Goal: Task Accomplishment & Management: Complete application form

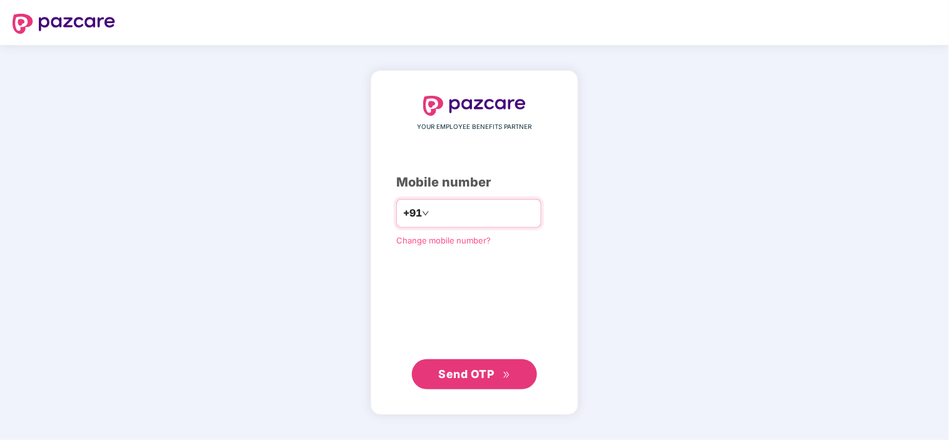
drag, startPoint x: 464, startPoint y: 203, endPoint x: 463, endPoint y: 210, distance: 6.9
click at [464, 204] on input "number" at bounding box center [483, 214] width 103 height 20
click at [447, 218] on input "number" at bounding box center [483, 214] width 103 height 20
type input "**********"
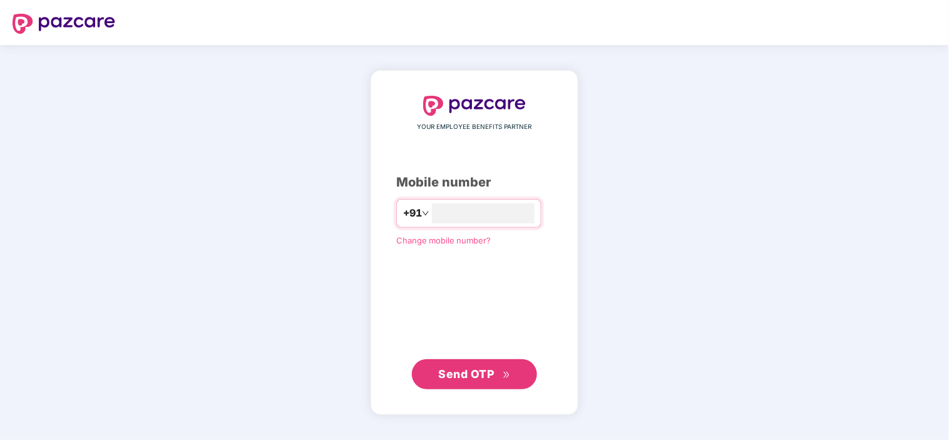
click at [472, 383] on span "Send OTP" at bounding box center [475, 375] width 72 height 18
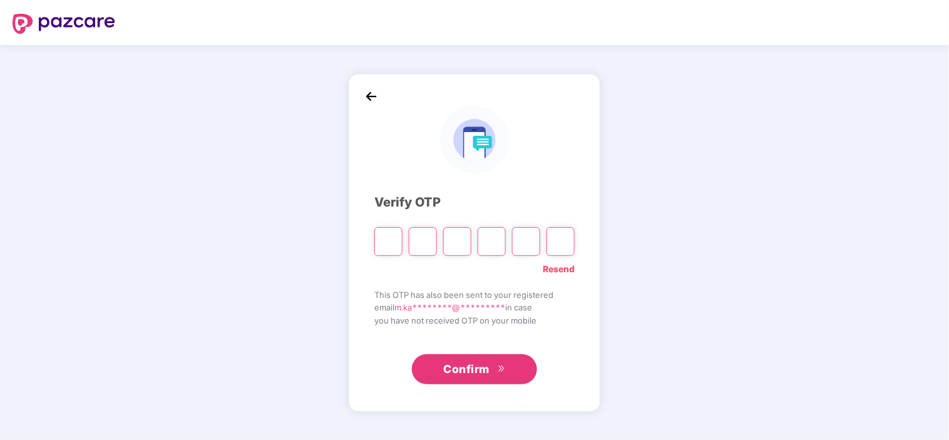
type input "*"
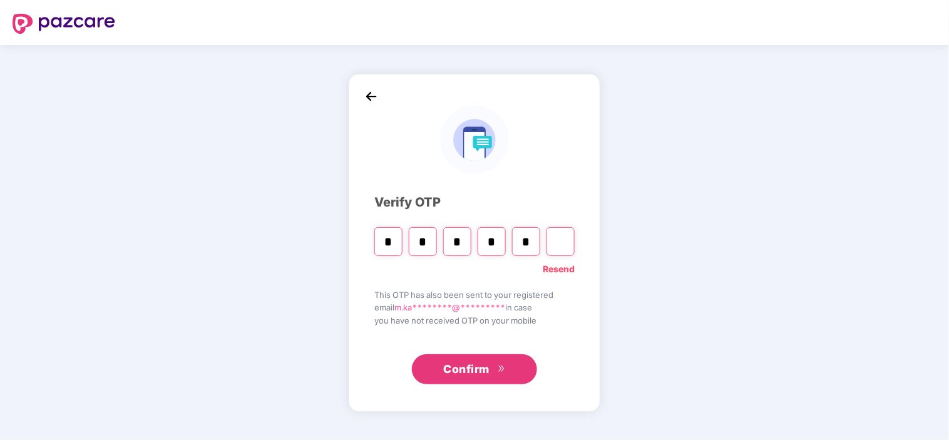
type input "*"
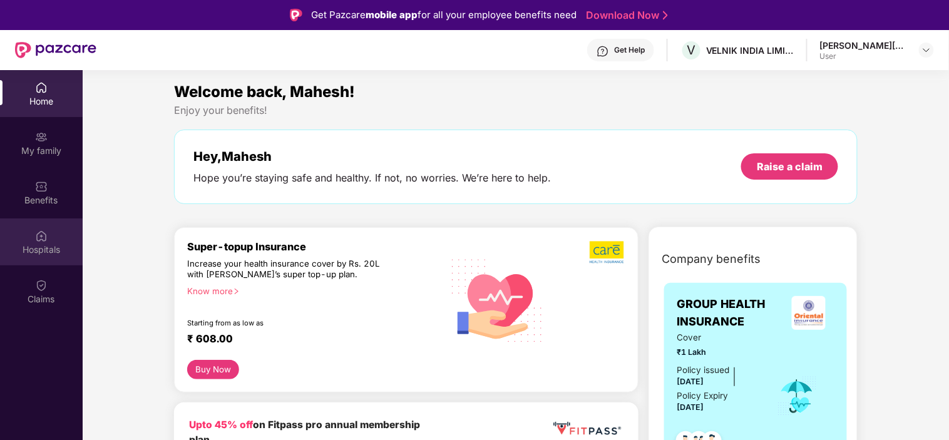
click at [36, 238] on img at bounding box center [41, 236] width 13 height 13
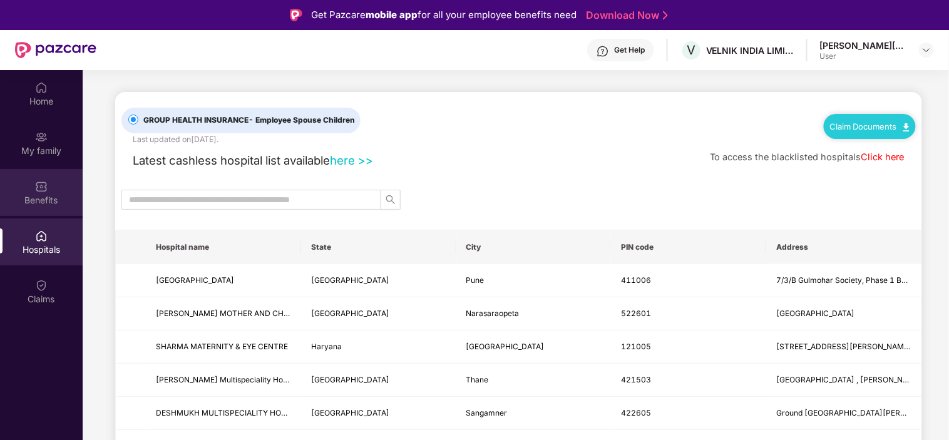
click at [42, 188] on img at bounding box center [41, 186] width 13 height 13
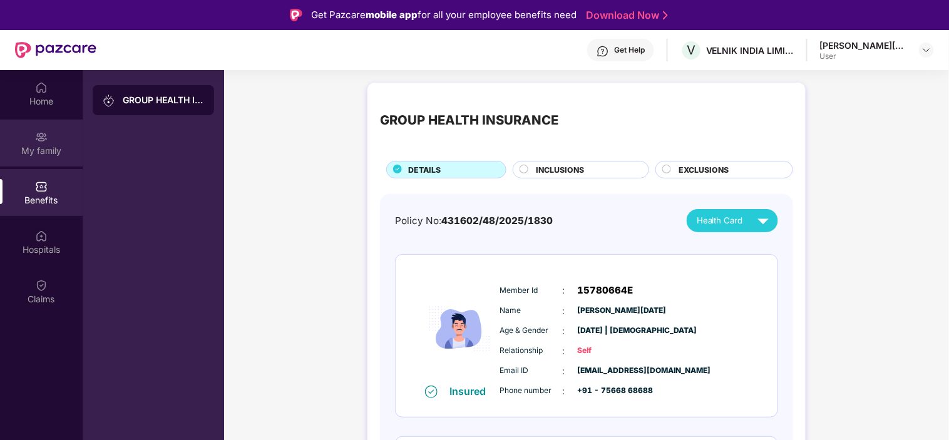
click at [44, 157] on div "My family" at bounding box center [41, 143] width 83 height 47
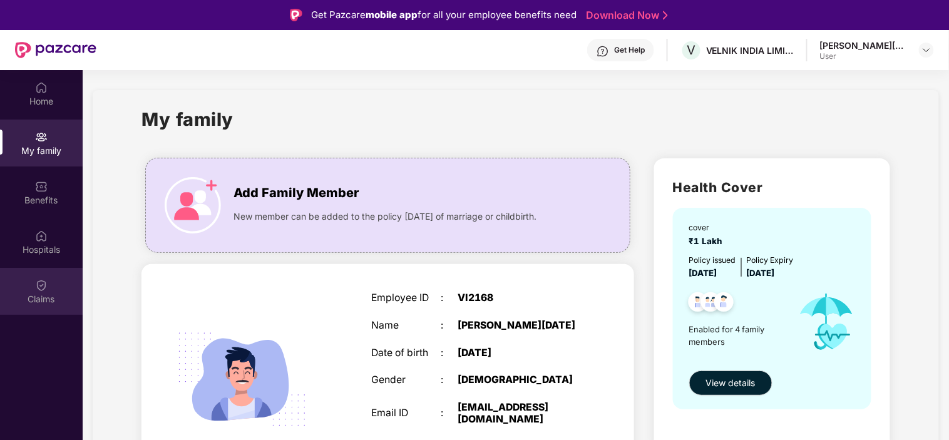
click at [54, 304] on div "Claims" at bounding box center [41, 299] width 83 height 13
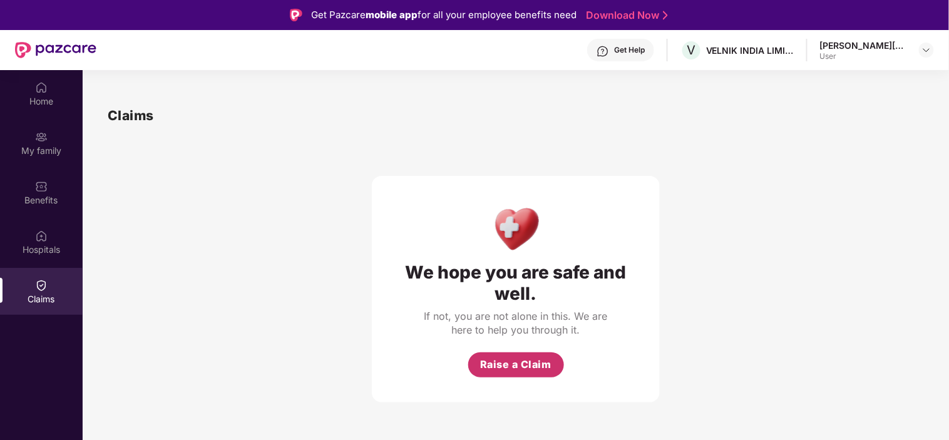
click at [514, 361] on span "Raise a Claim" at bounding box center [515, 365] width 71 height 16
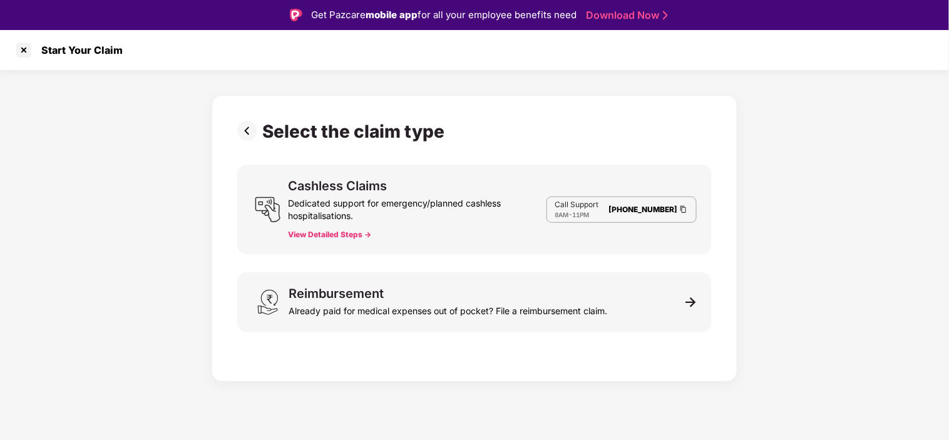
click at [361, 236] on button "View Detailed Steps ->" at bounding box center [330, 235] width 83 height 10
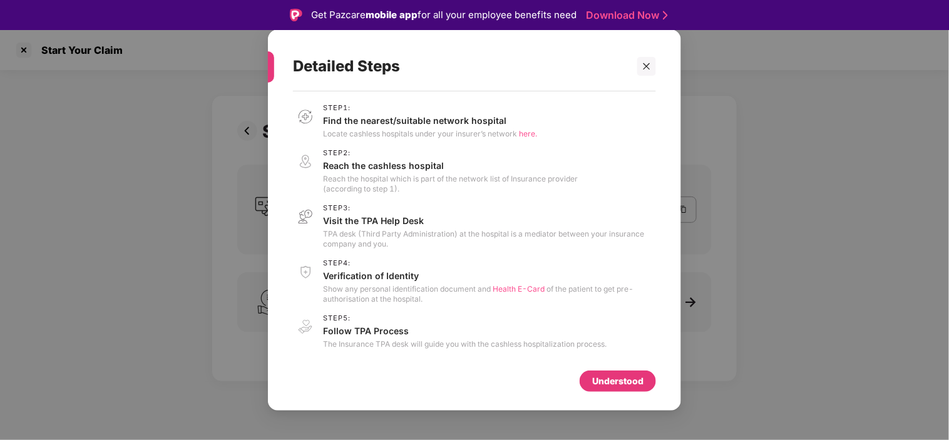
scroll to position [29, 0]
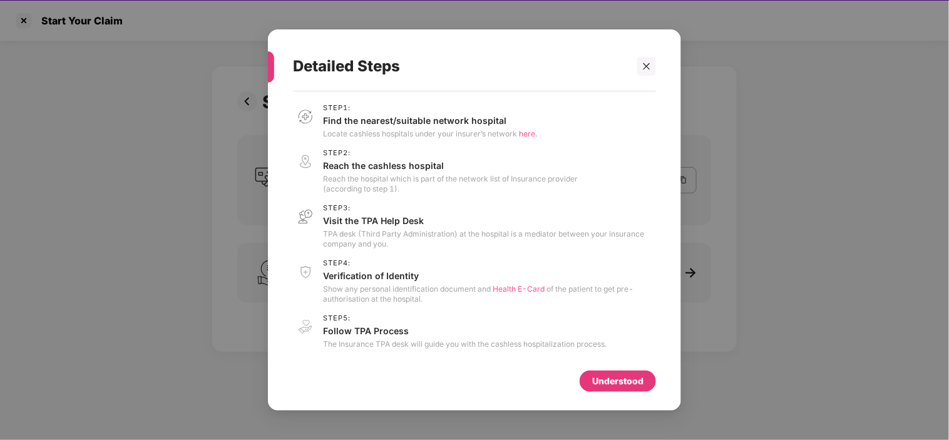
click at [594, 380] on div "Understood" at bounding box center [617, 381] width 51 height 14
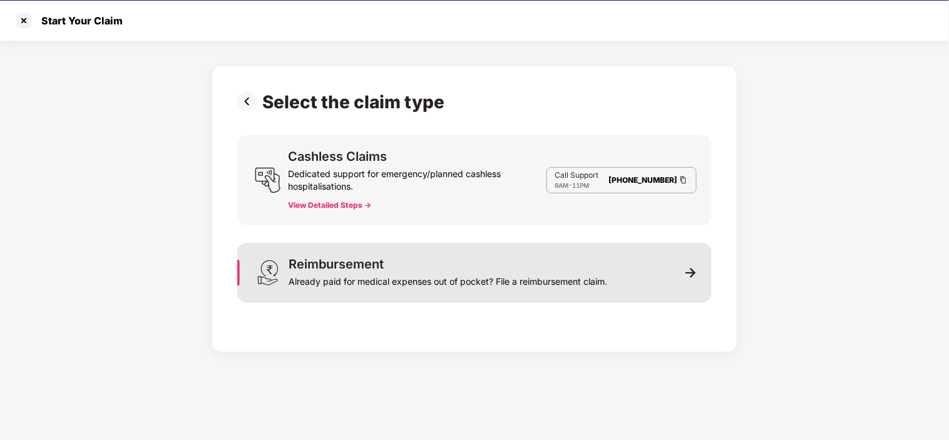
click at [445, 274] on div "Already paid for medical expenses out of pocket? File a reimbursement claim." at bounding box center [448, 280] width 319 height 18
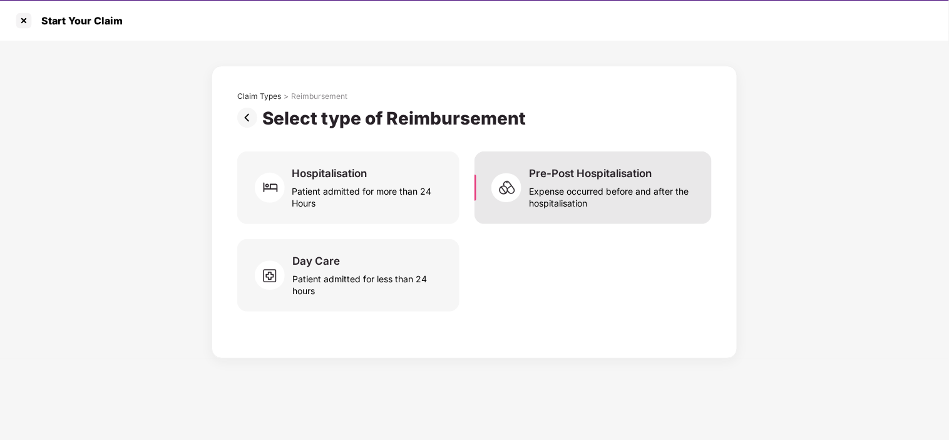
click at [541, 186] on div "Expense occurred before and after the hospitalisation" at bounding box center [613, 194] width 168 height 29
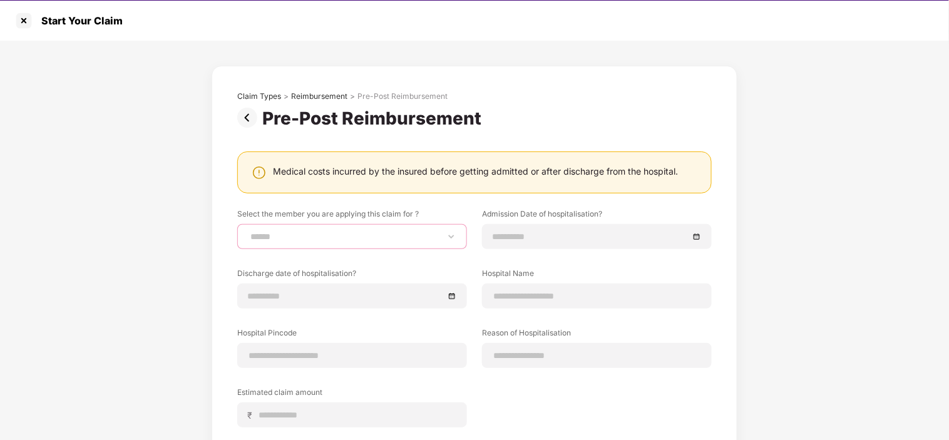
click at [358, 232] on select "**********" at bounding box center [352, 237] width 209 height 10
select select "**********"
click at [248, 232] on select "**********" at bounding box center [352, 237] width 209 height 10
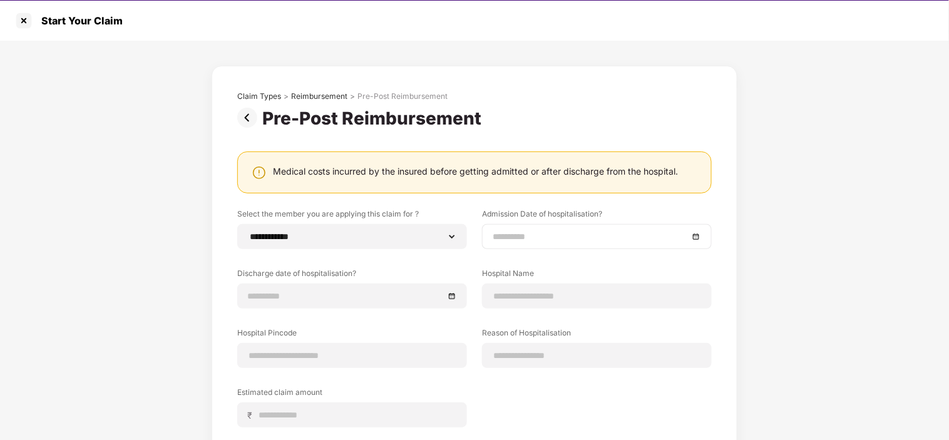
click at [574, 238] on input at bounding box center [591, 237] width 196 height 14
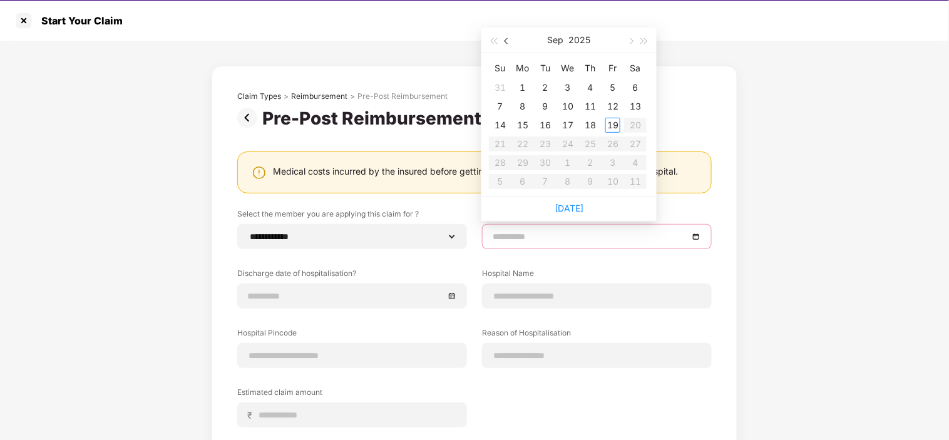
click at [509, 41] on span "button" at bounding box center [508, 41] width 6 height 6
type input "**********"
click at [614, 106] on div "8" at bounding box center [613, 106] width 15 height 15
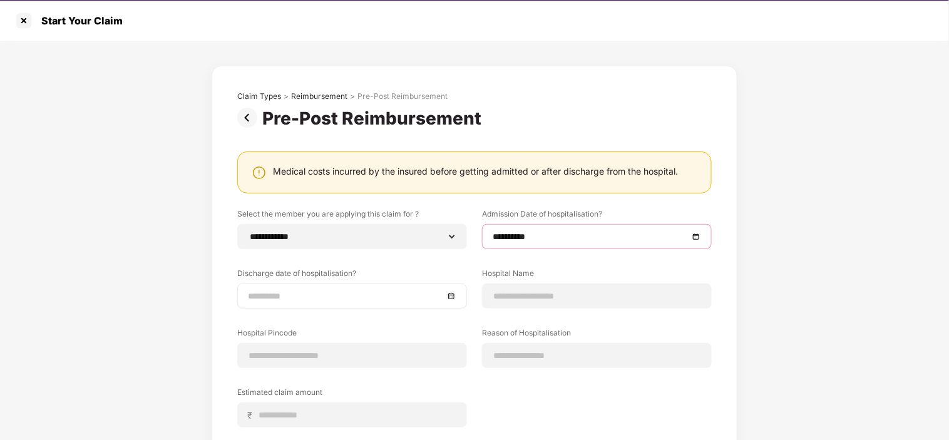
click at [321, 294] on input at bounding box center [346, 296] width 196 height 14
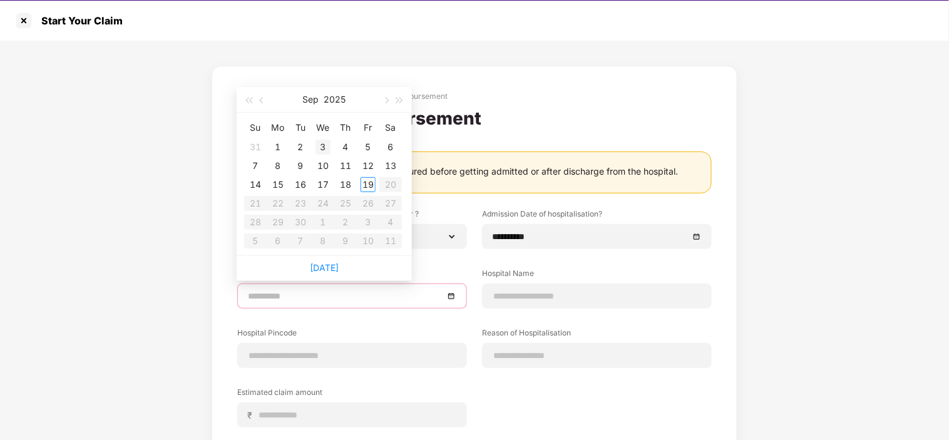
type input "**********"
click at [262, 101] on span "button" at bounding box center [263, 101] width 6 height 6
type input "**********"
click at [392, 165] on div "9" at bounding box center [390, 165] width 15 height 15
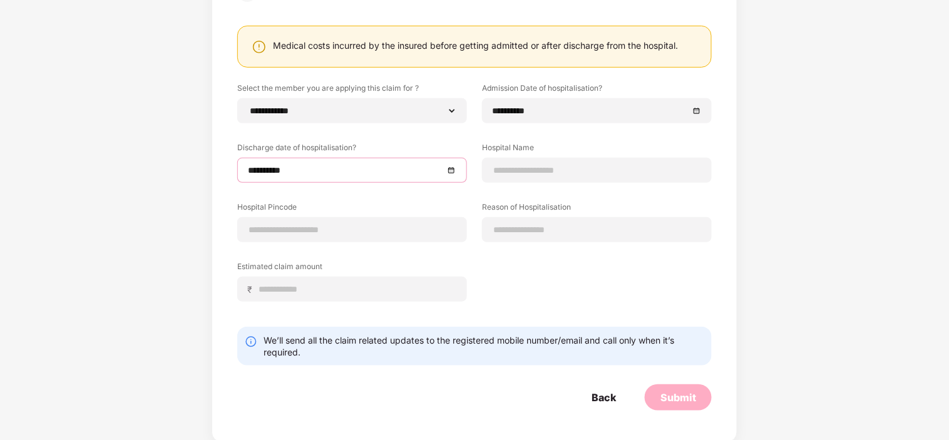
scroll to position [128, 0]
click at [522, 168] on input at bounding box center [597, 168] width 209 height 13
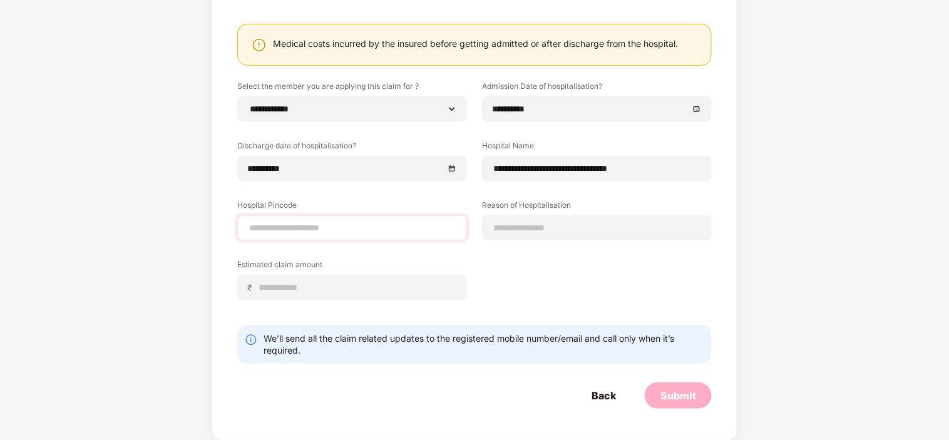
click at [383, 219] on div "Hospital Pincode" at bounding box center [352, 220] width 230 height 41
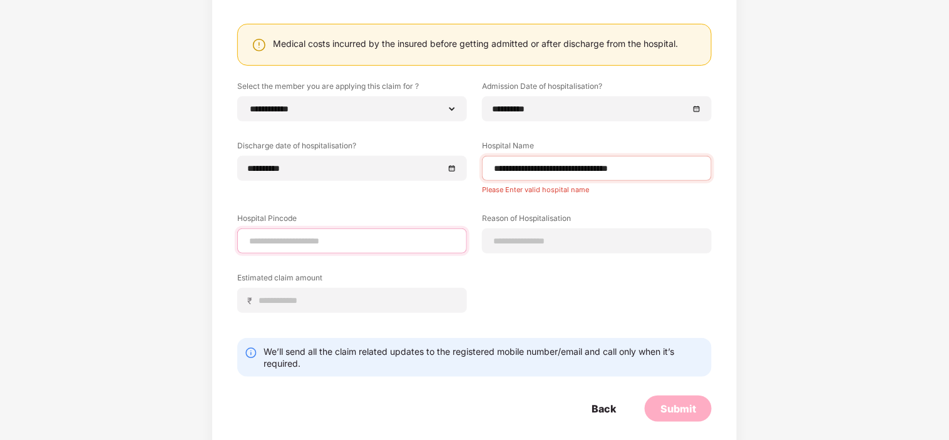
click at [373, 235] on input at bounding box center [352, 241] width 209 height 13
click at [599, 163] on input "**********" at bounding box center [597, 168] width 209 height 13
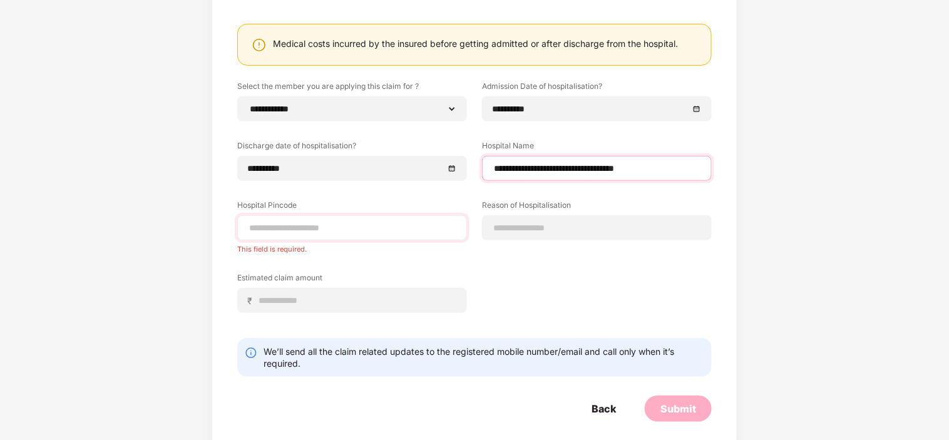
type input "**********"
click at [445, 222] on input at bounding box center [352, 228] width 209 height 13
type input "******"
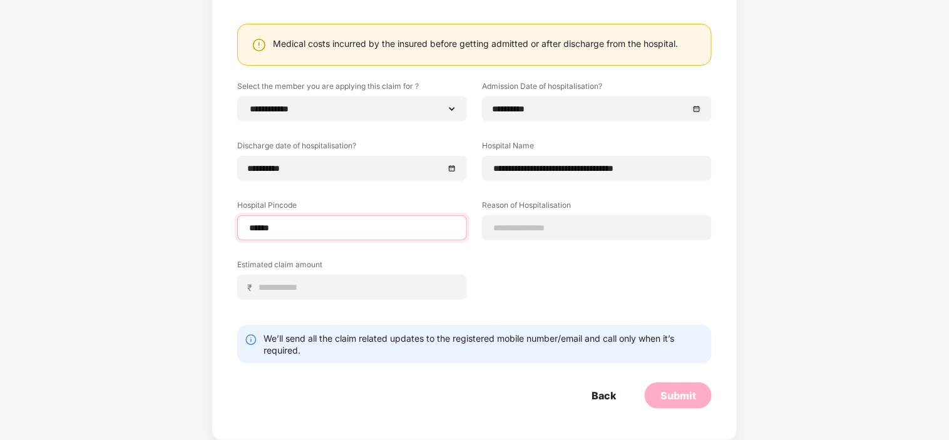
select select "******"
select select "**********"
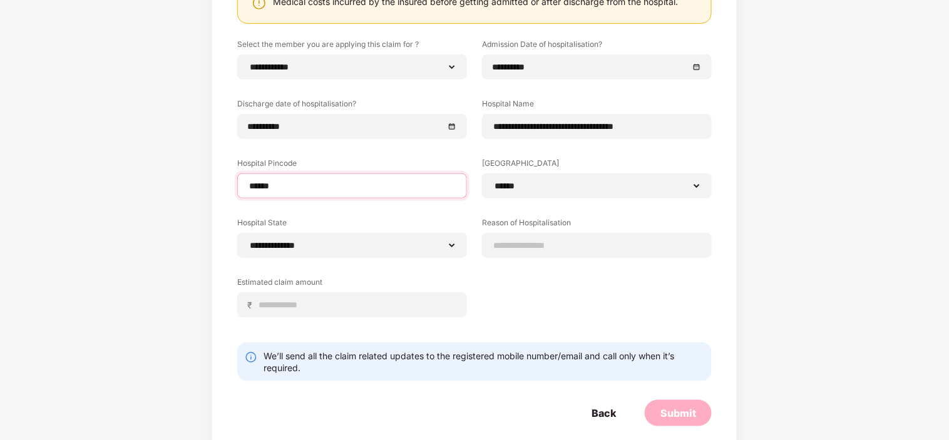
scroll to position [187, 0]
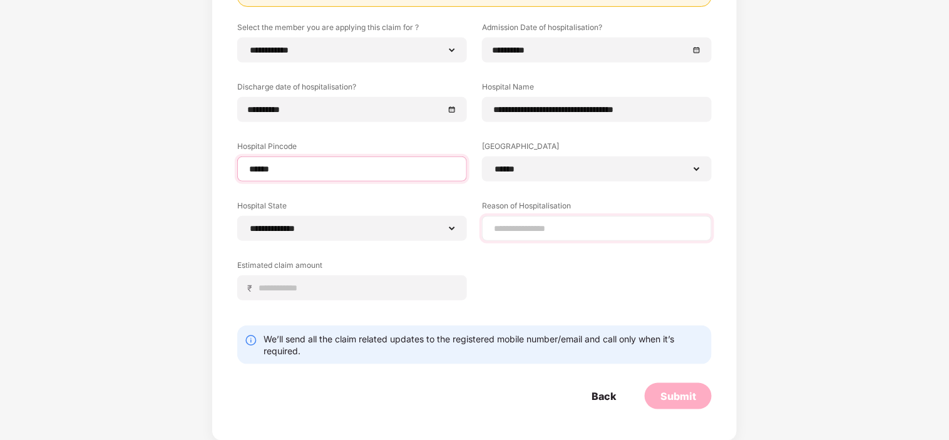
type input "******"
click at [519, 229] on input at bounding box center [597, 228] width 209 height 13
type input "*"
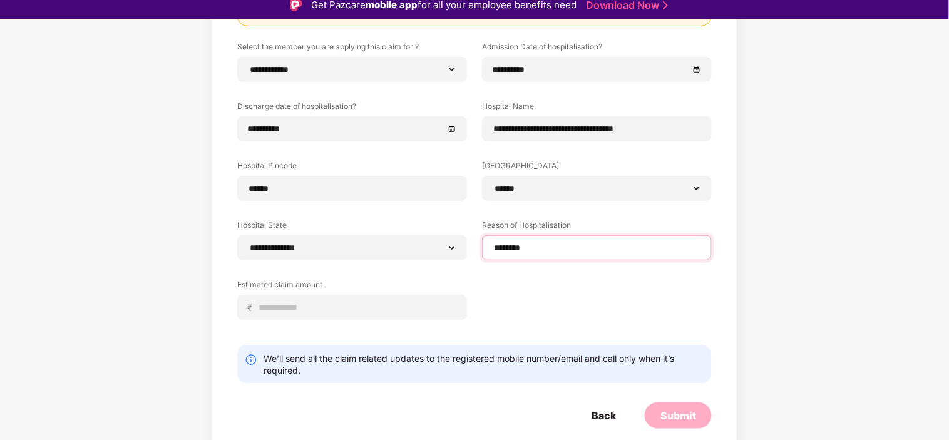
scroll to position [0, 0]
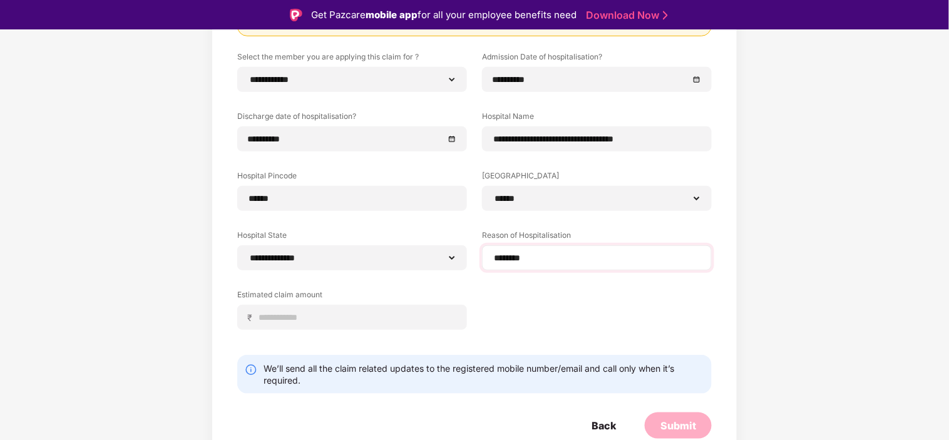
drag, startPoint x: 507, startPoint y: 259, endPoint x: 490, endPoint y: 255, distance: 17.9
click at [487, 254] on div "********" at bounding box center [597, 257] width 230 height 25
click at [503, 255] on input "********" at bounding box center [597, 258] width 209 height 13
paste input
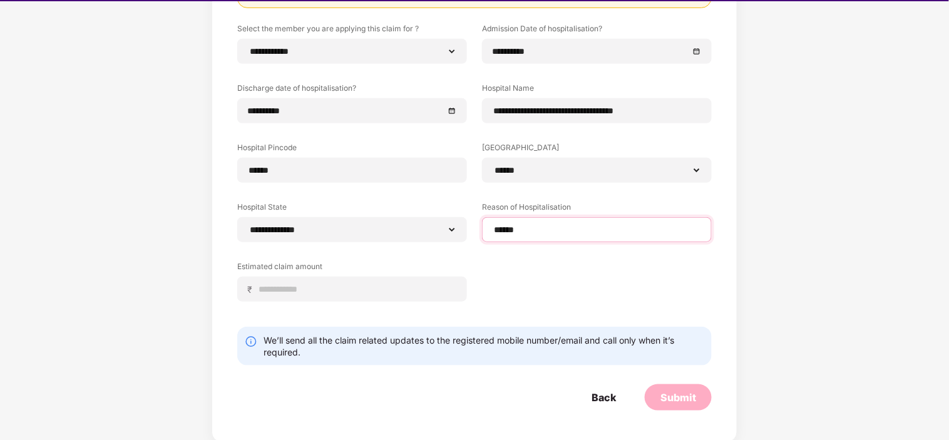
scroll to position [29, 0]
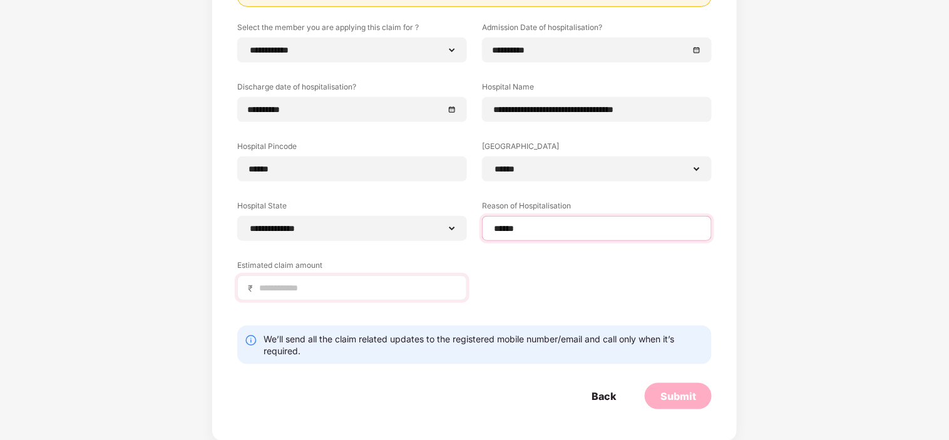
type input "******"
click at [332, 291] on input at bounding box center [357, 288] width 199 height 13
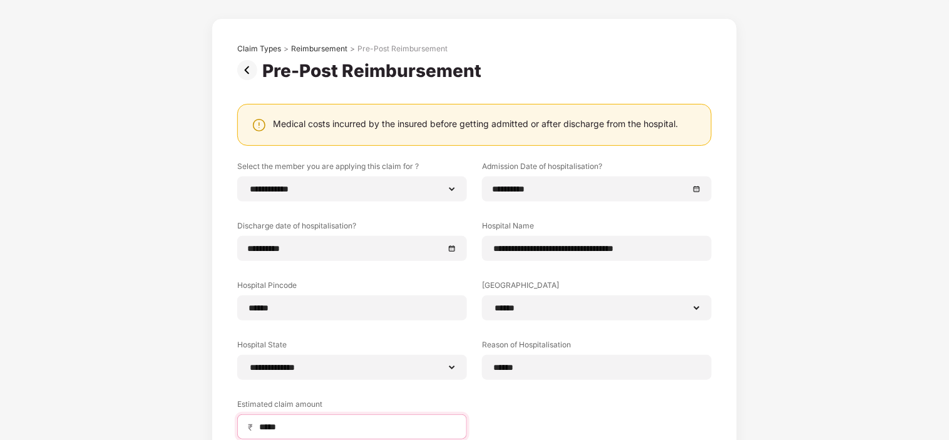
scroll to position [187, 0]
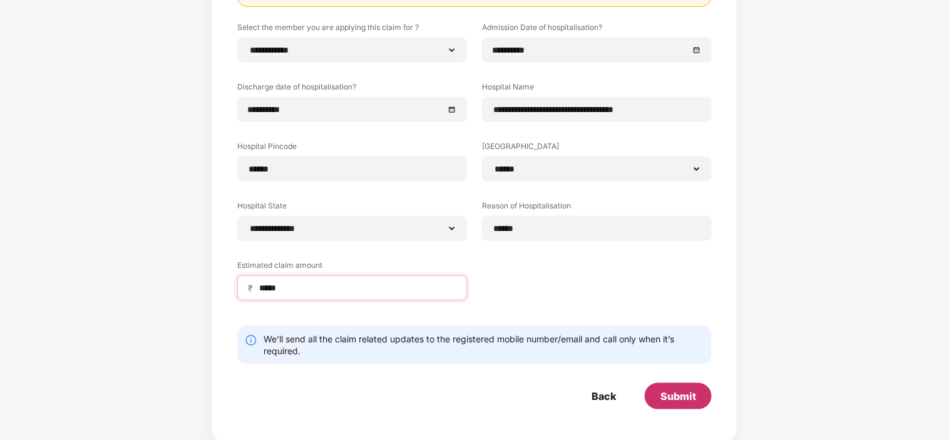
type input "*****"
click at [686, 398] on div "Submit" at bounding box center [679, 397] width 36 height 14
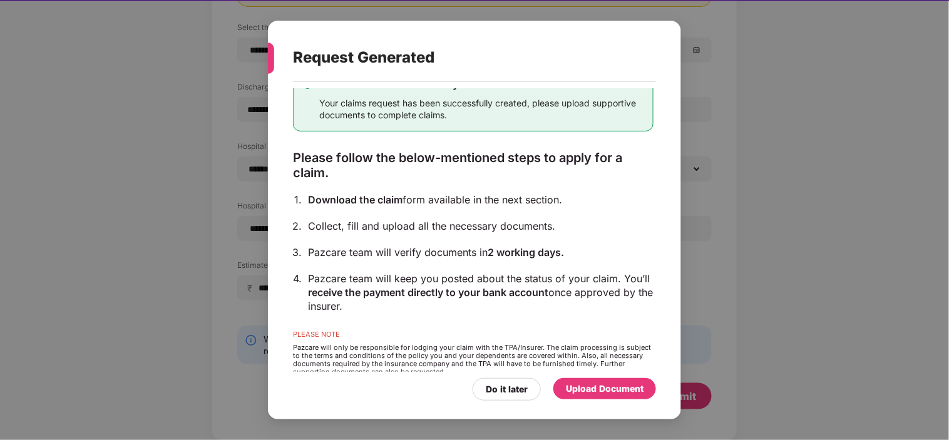
scroll to position [63, 0]
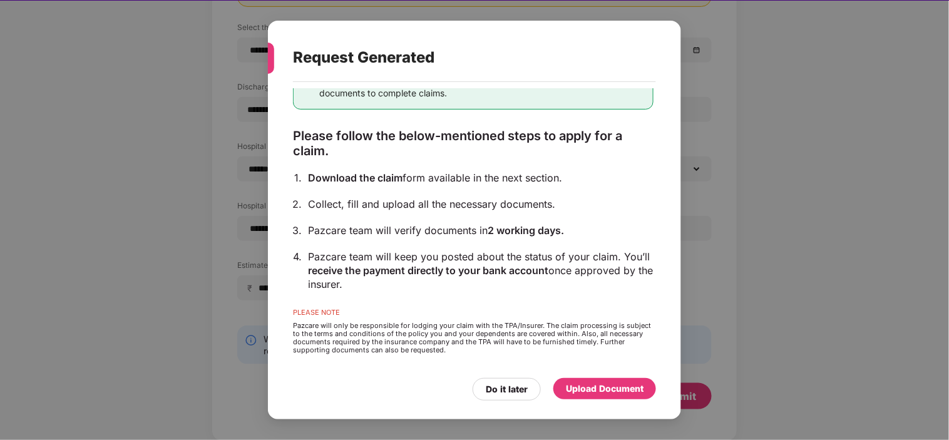
click at [616, 390] on div "Upload Document" at bounding box center [605, 389] width 78 height 14
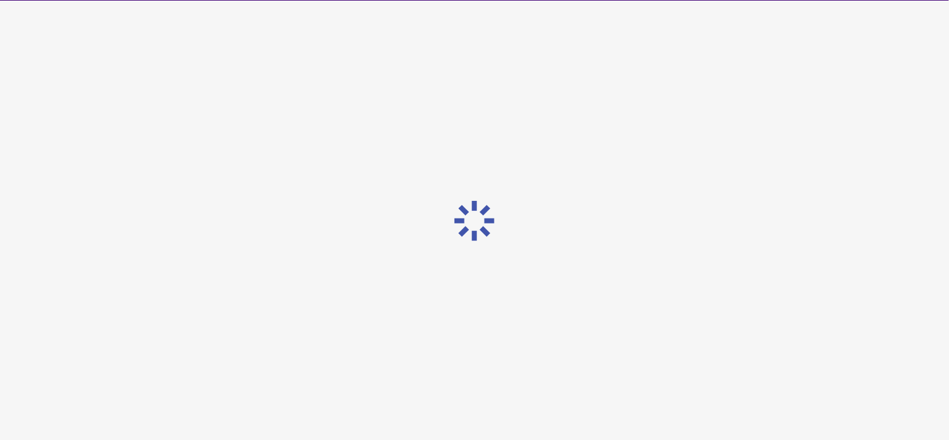
scroll to position [0, 0]
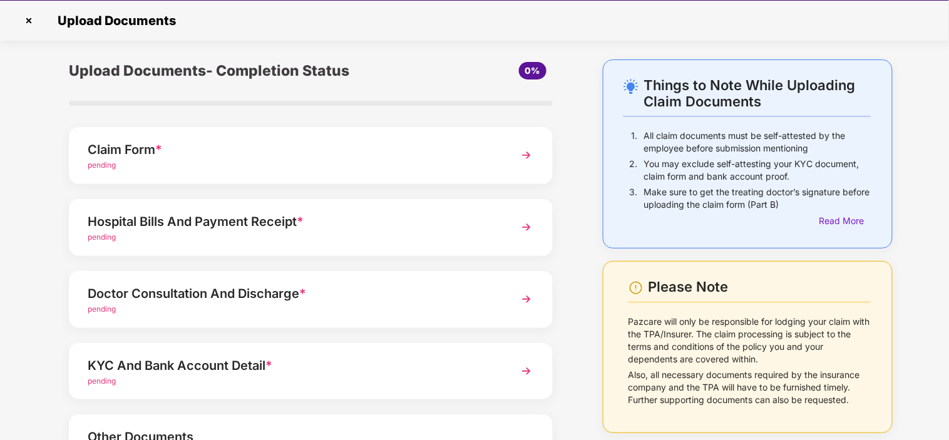
click at [524, 159] on img at bounding box center [526, 155] width 23 height 23
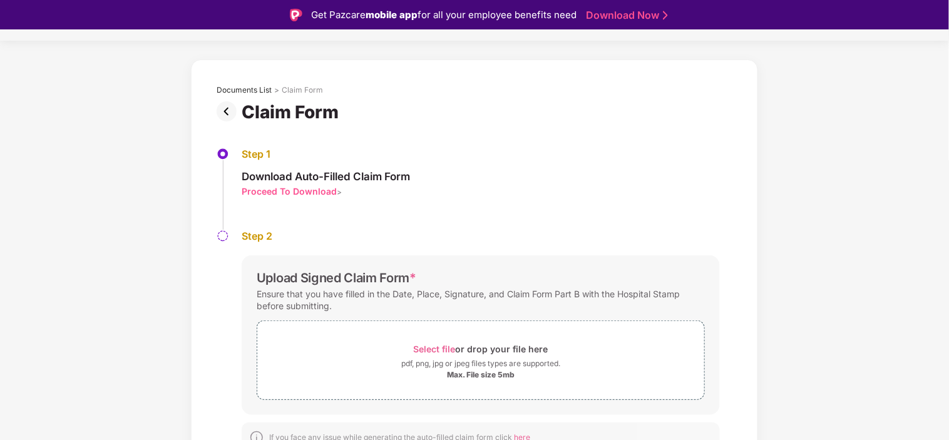
scroll to position [44, 0]
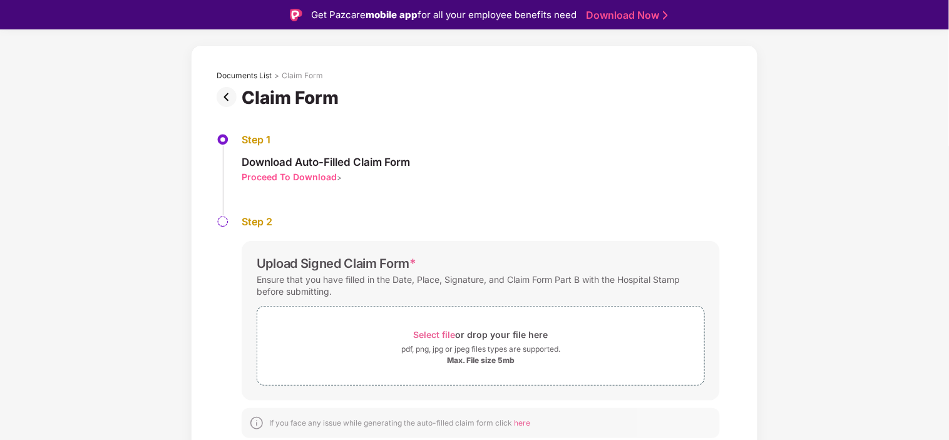
click at [310, 179] on div "Proceed To Download" at bounding box center [289, 177] width 95 height 12
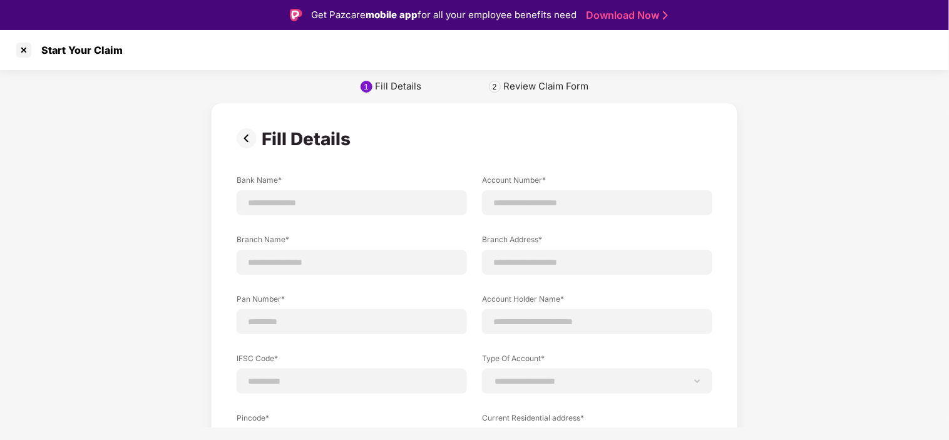
click at [244, 140] on img at bounding box center [249, 138] width 25 height 20
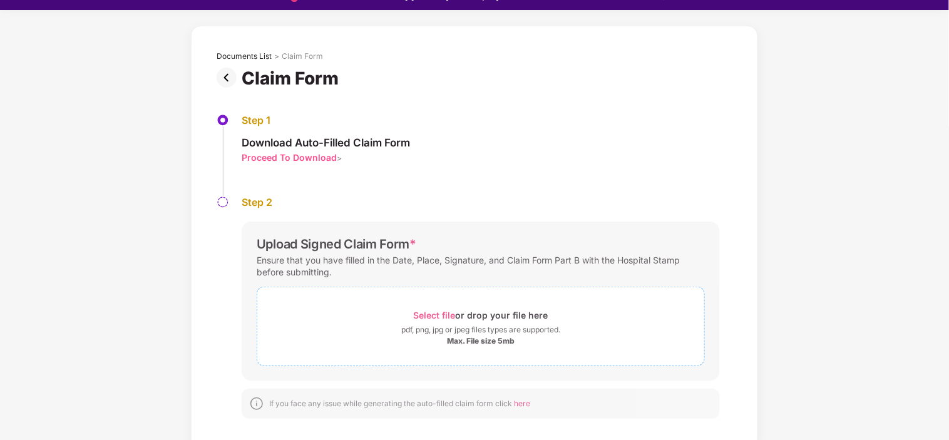
scroll to position [29, 0]
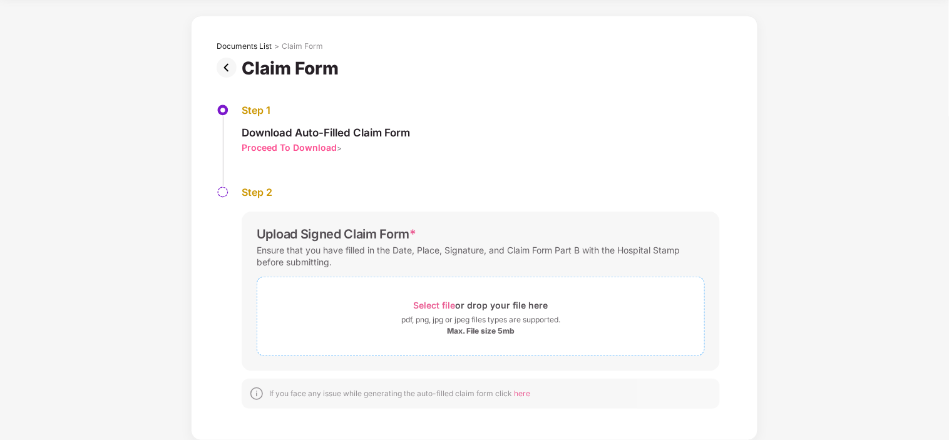
click at [432, 306] on span "Select file" at bounding box center [435, 305] width 42 height 11
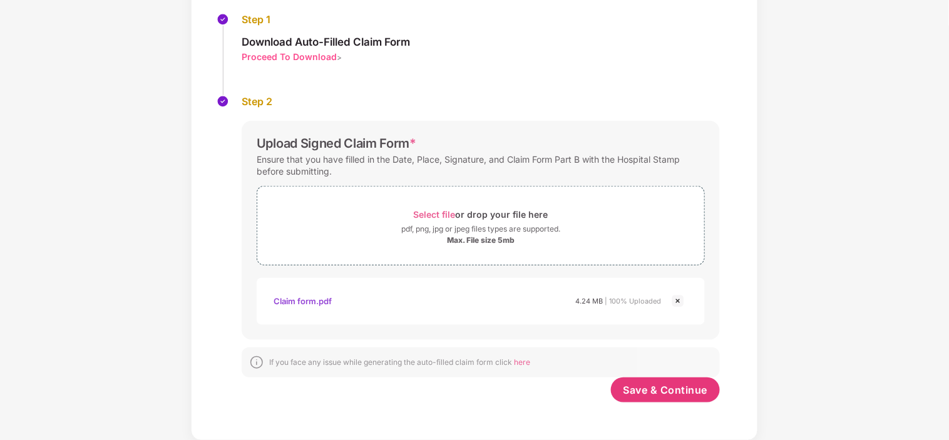
scroll to position [135, 0]
click at [638, 390] on span "Save & Continue" at bounding box center [666, 390] width 85 height 14
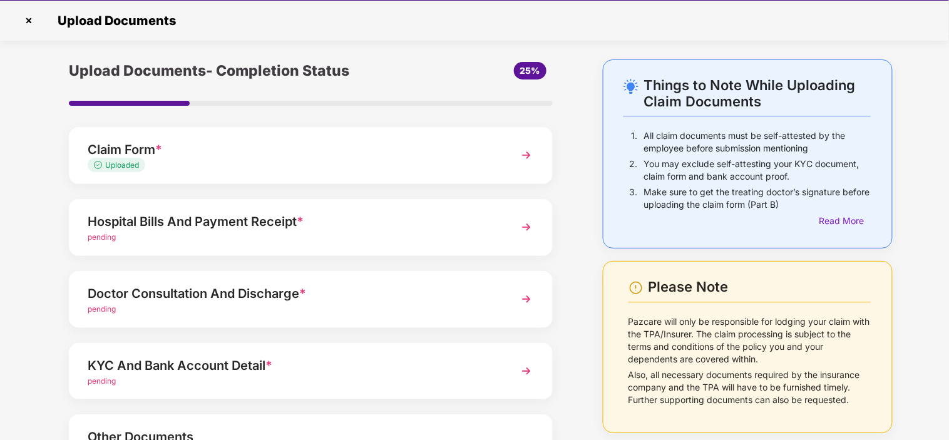
click at [212, 224] on div "Hospital Bills And Payment Receipt *" at bounding box center [292, 222] width 409 height 20
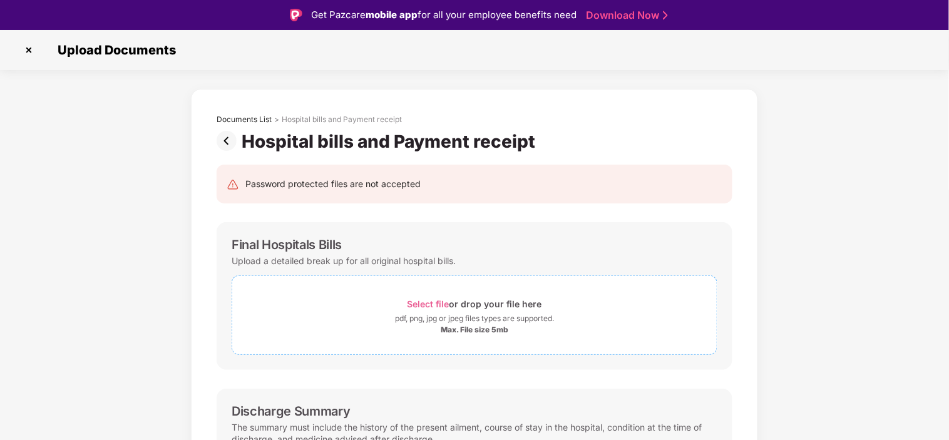
click at [418, 303] on span "Select file" at bounding box center [429, 304] width 42 height 11
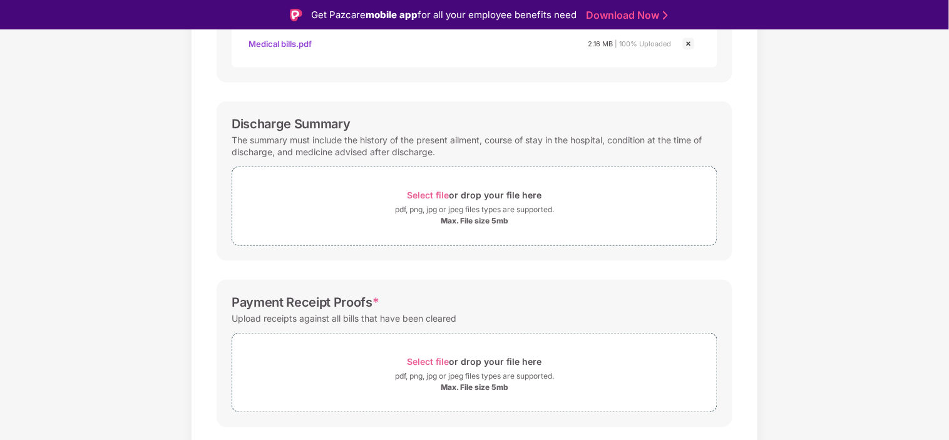
scroll to position [348, 0]
click at [437, 197] on span "Select file" at bounding box center [429, 194] width 42 height 11
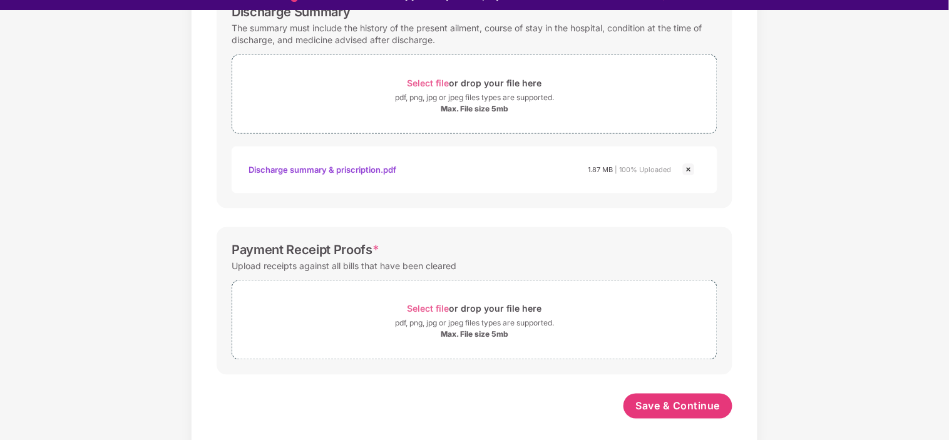
scroll to position [29, 0]
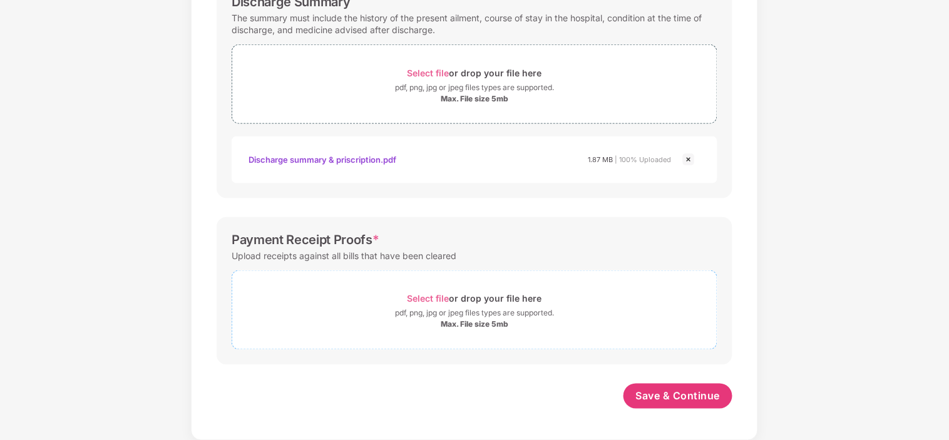
click at [445, 297] on span "Select file" at bounding box center [429, 299] width 42 height 11
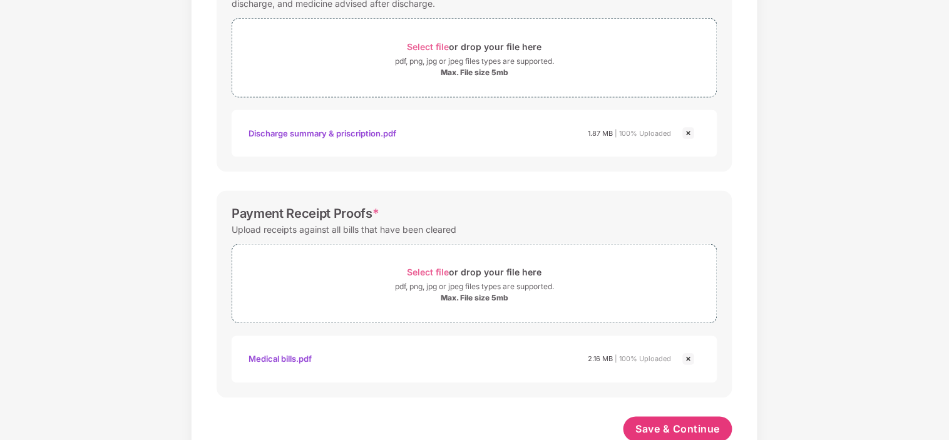
scroll to position [498, 0]
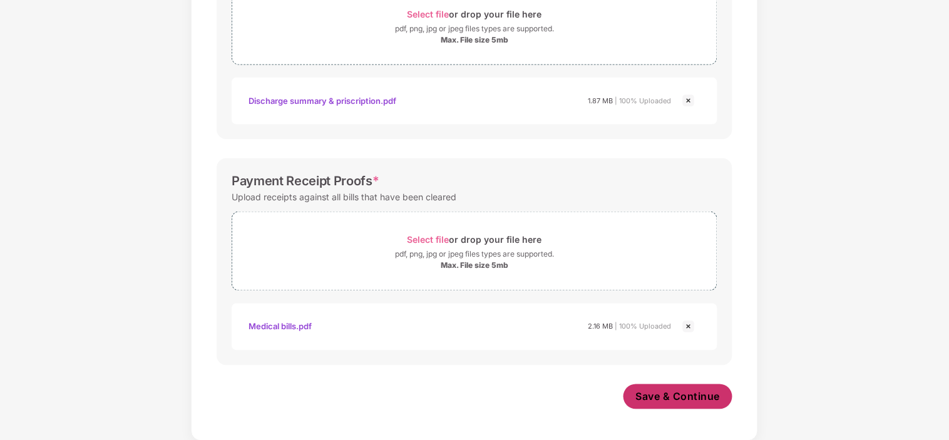
click at [653, 391] on span "Save & Continue" at bounding box center [678, 397] width 85 height 14
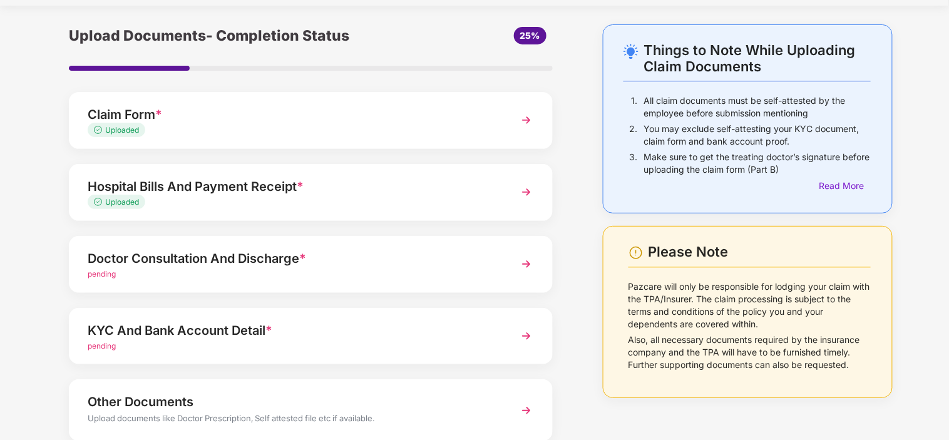
scroll to position [70, 0]
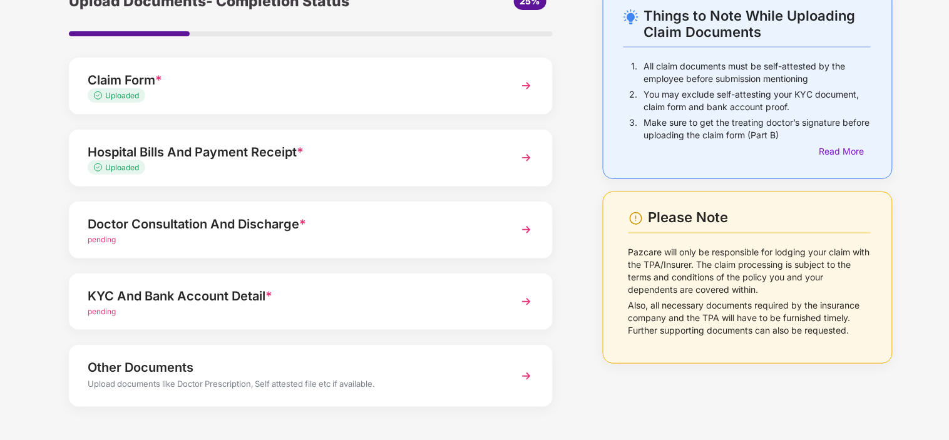
click at [271, 227] on div "Doctor Consultation And Discharge *" at bounding box center [292, 224] width 409 height 20
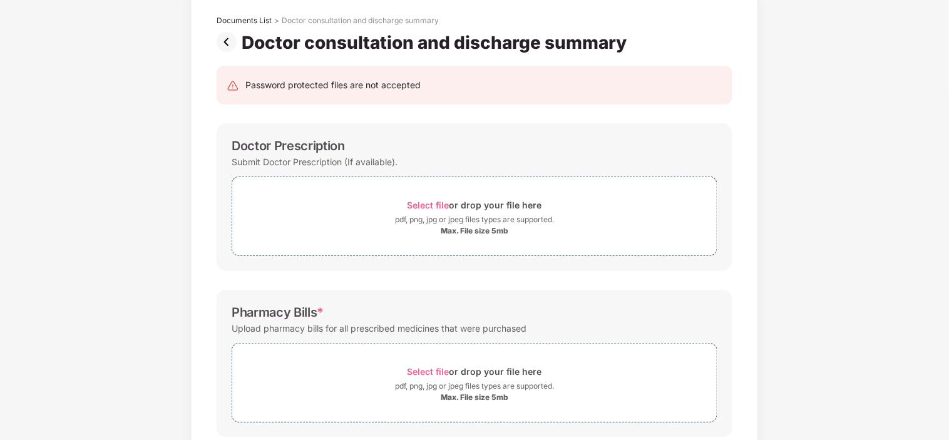
scroll to position [0, 0]
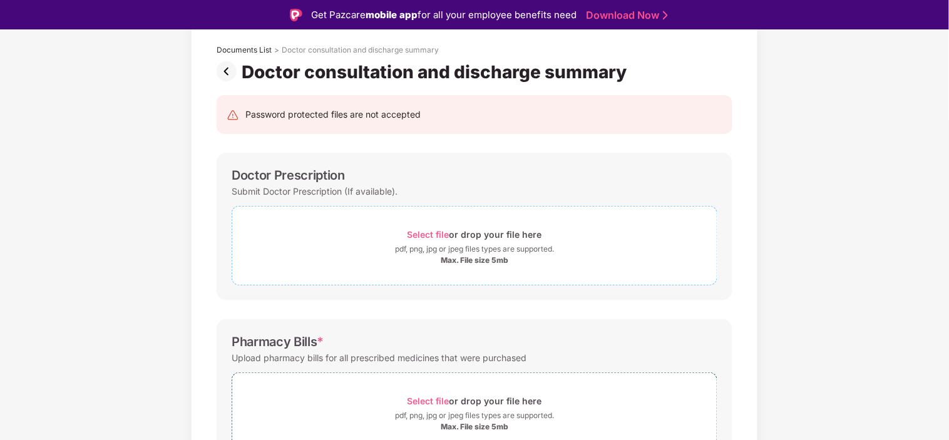
click at [416, 232] on span "Select file" at bounding box center [429, 234] width 42 height 11
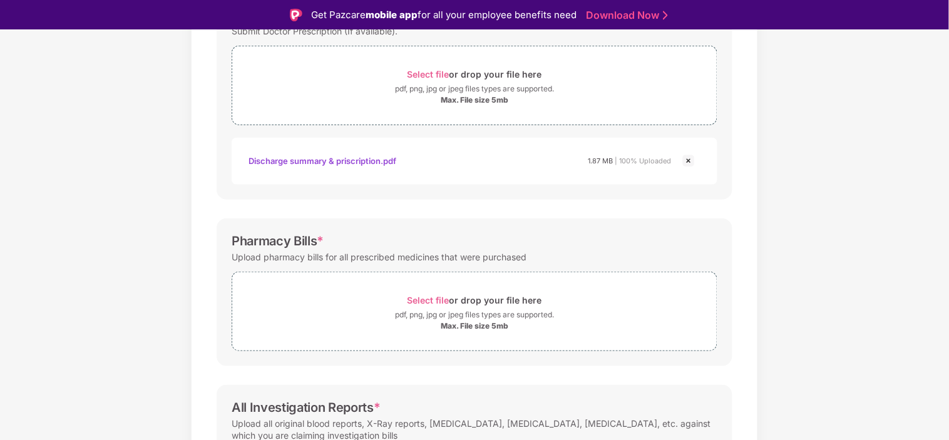
scroll to position [278, 0]
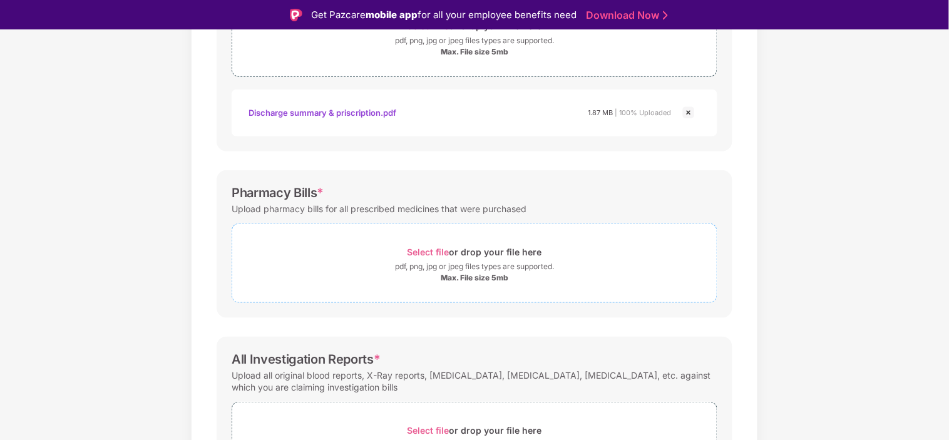
click at [440, 251] on span "Select file" at bounding box center [429, 252] width 42 height 11
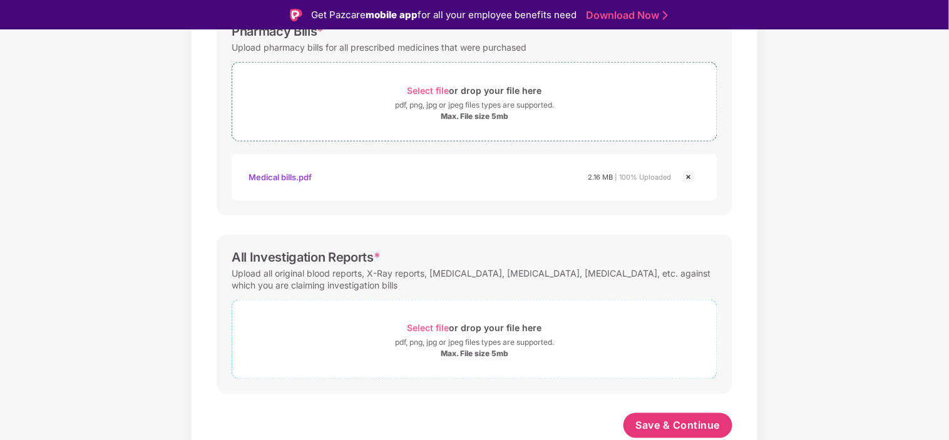
scroll to position [440, 0]
click at [443, 328] on span "Select file" at bounding box center [429, 328] width 42 height 11
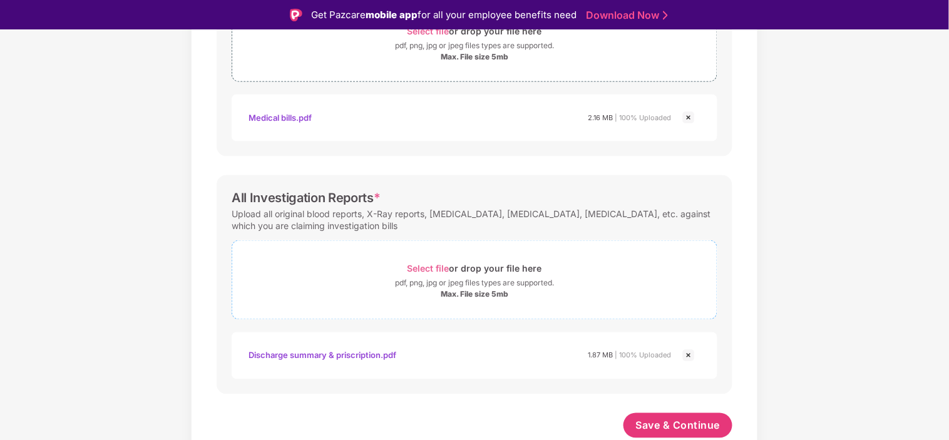
scroll to position [498, 0]
click at [666, 421] on span "Save & Continue" at bounding box center [678, 427] width 85 height 14
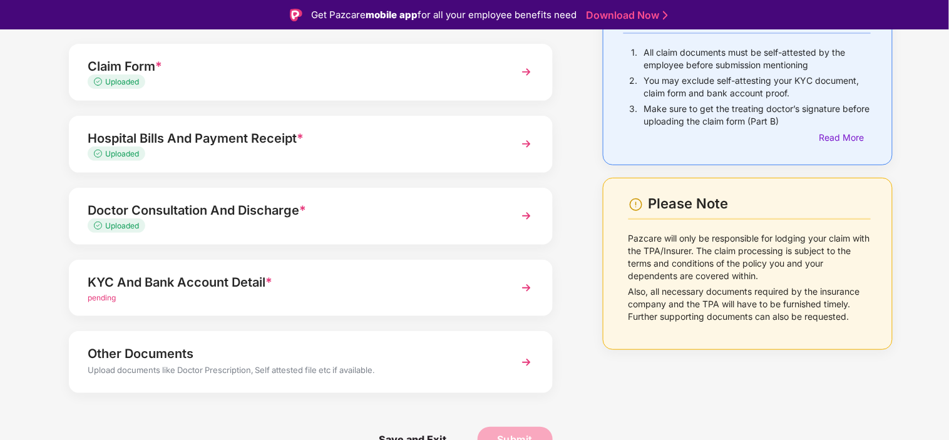
scroll to position [29, 0]
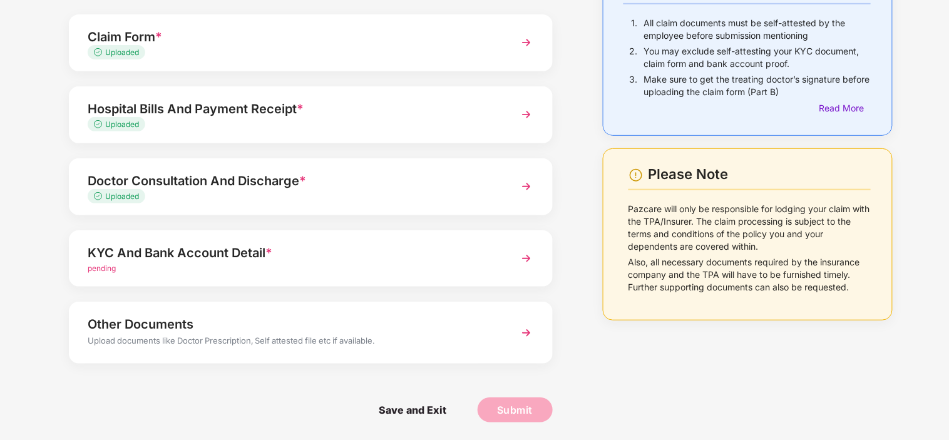
click at [238, 257] on div "KYC And Bank Account Detail *" at bounding box center [292, 253] width 409 height 20
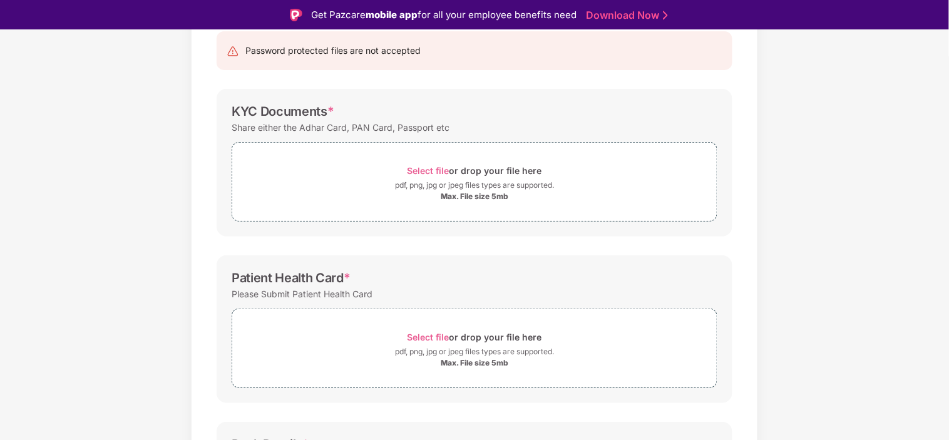
scroll to position [100, 0]
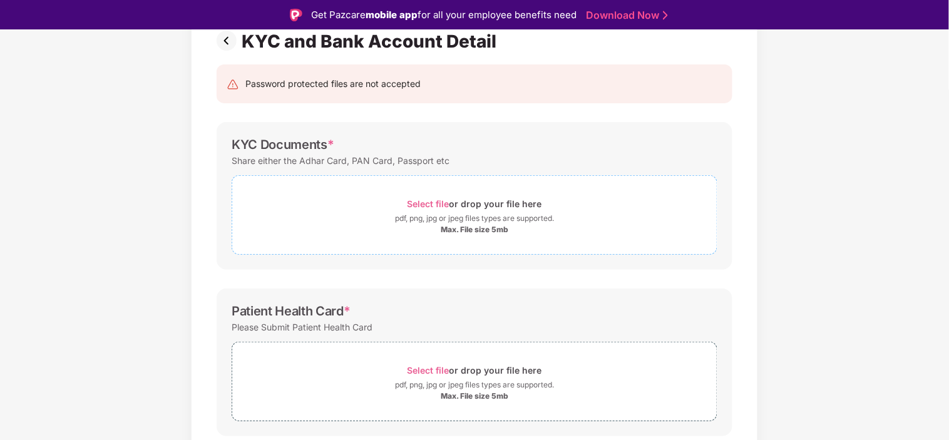
click at [435, 207] on span "Select file" at bounding box center [429, 204] width 42 height 11
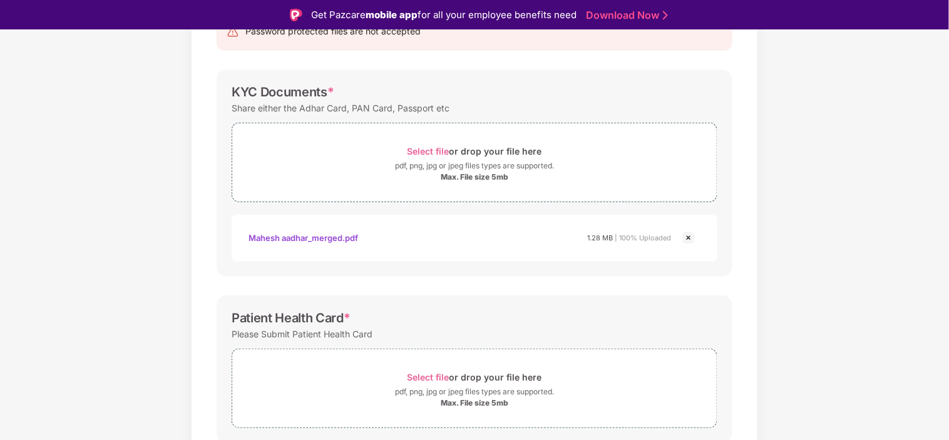
scroll to position [309, 0]
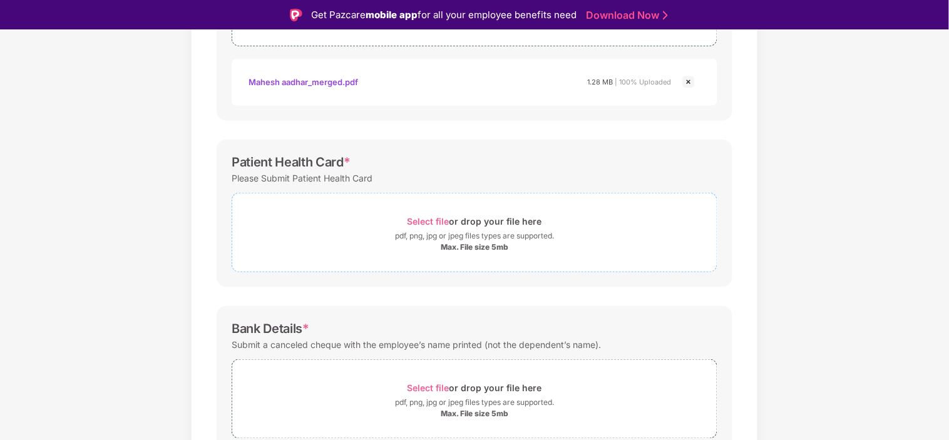
click at [428, 220] on span "Select file" at bounding box center [429, 221] width 42 height 11
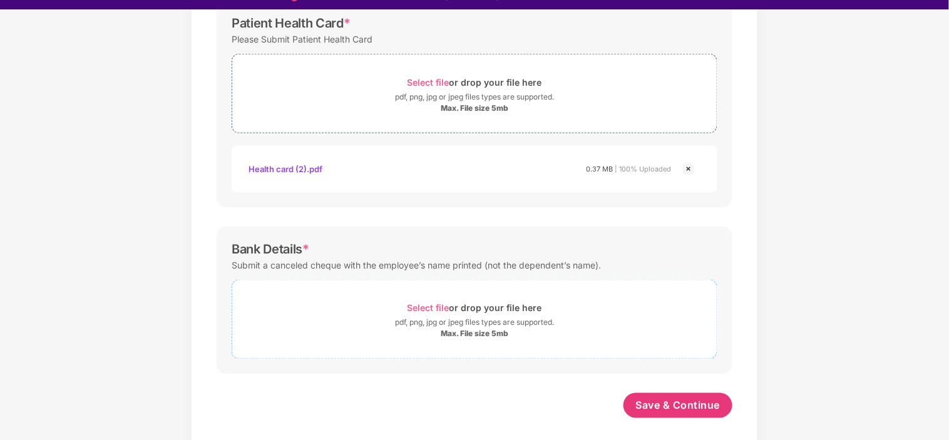
scroll to position [29, 0]
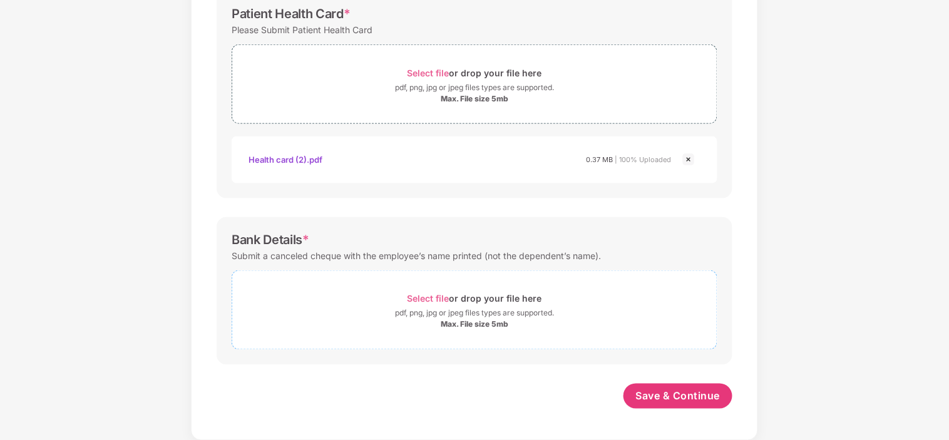
click at [433, 299] on span "Select file" at bounding box center [429, 299] width 42 height 11
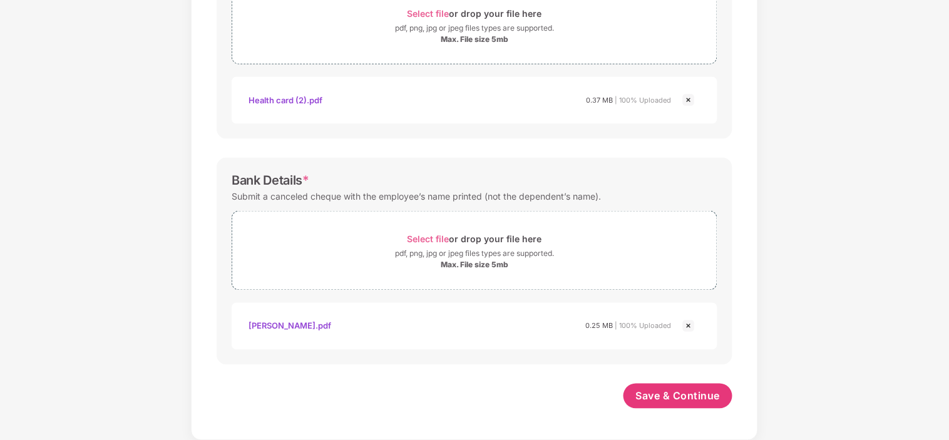
scroll to position [487, 0]
click at [313, 330] on div "Cheque mahesh.pdf" at bounding box center [290, 326] width 83 height 21
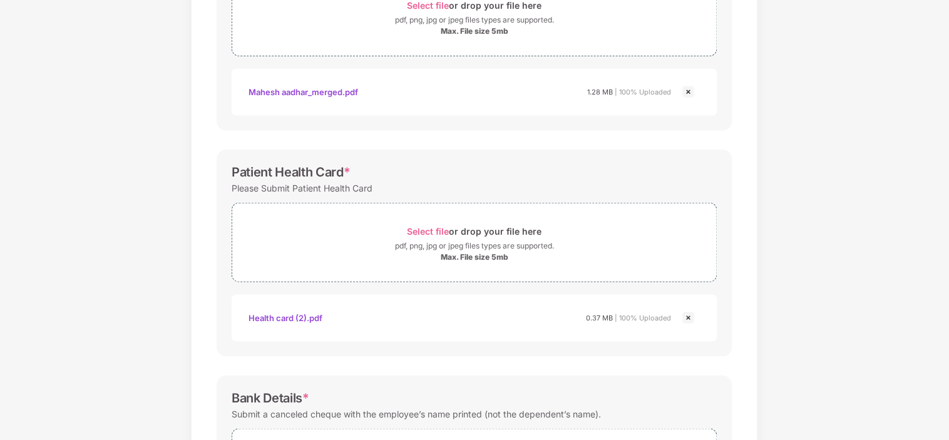
scroll to position [278, 0]
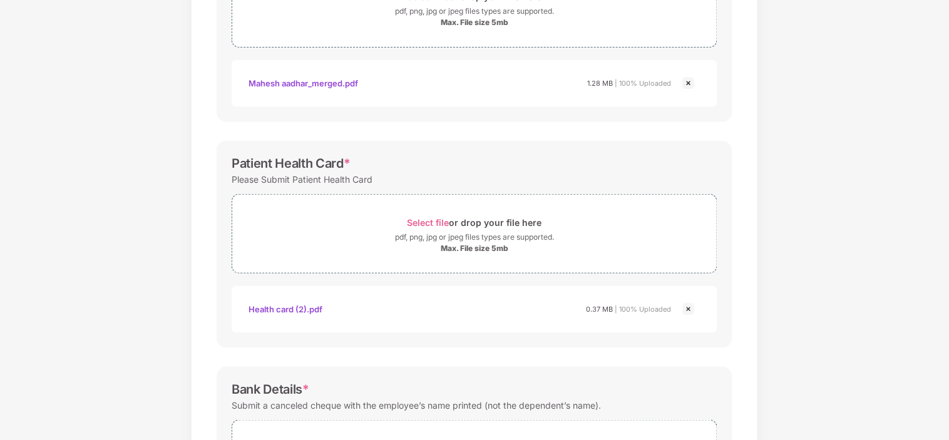
click at [277, 304] on div "Health card (2).pdf" at bounding box center [286, 309] width 74 height 21
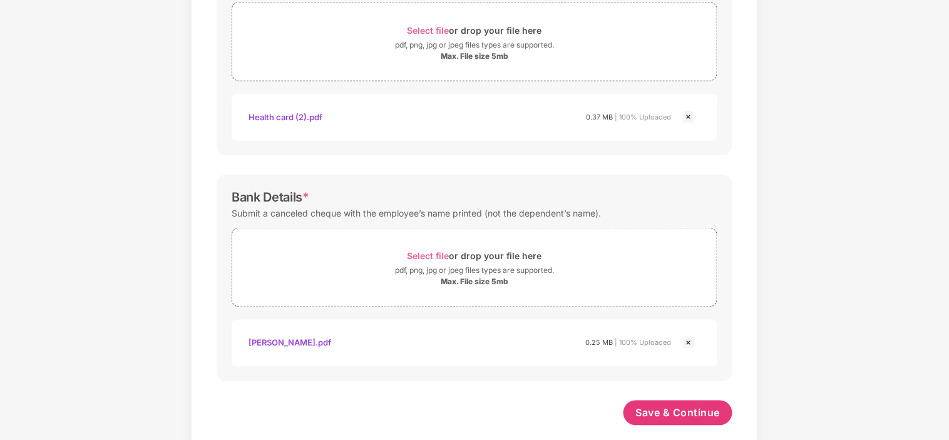
scroll to position [487, 0]
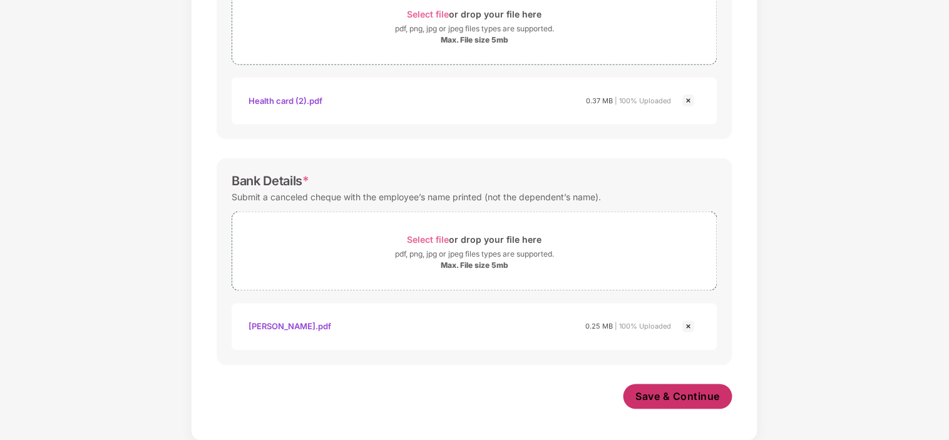
click at [654, 390] on span "Save & Continue" at bounding box center [678, 397] width 85 height 14
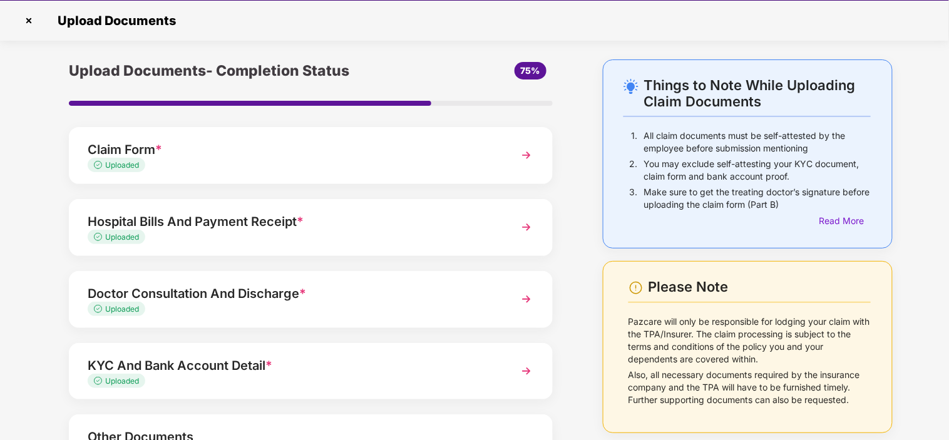
scroll to position [113, 0]
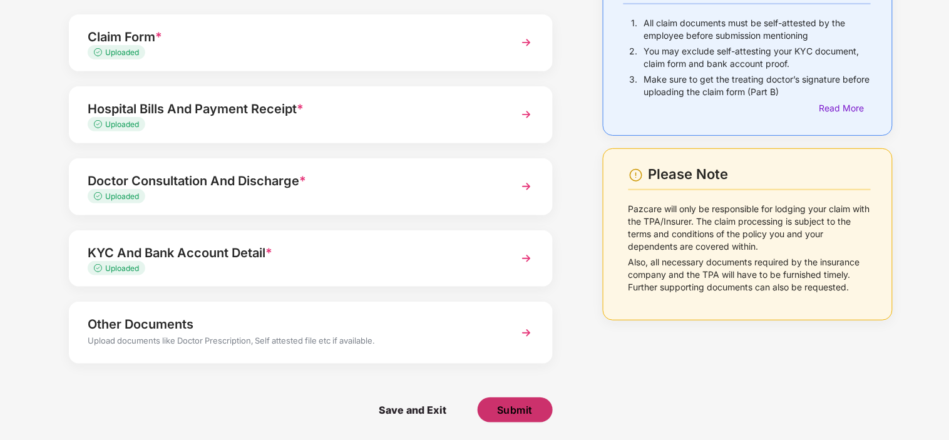
click at [523, 403] on span "Submit" at bounding box center [515, 410] width 36 height 14
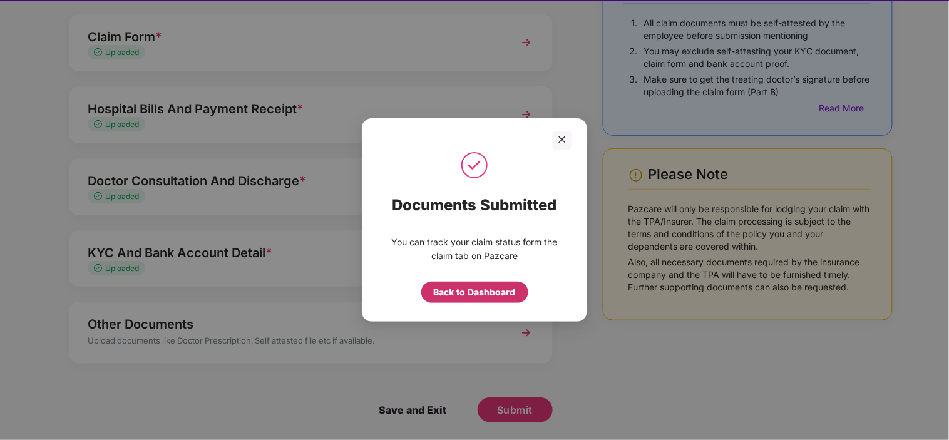
click at [445, 289] on div "Back to Dashboard" at bounding box center [475, 293] width 82 height 14
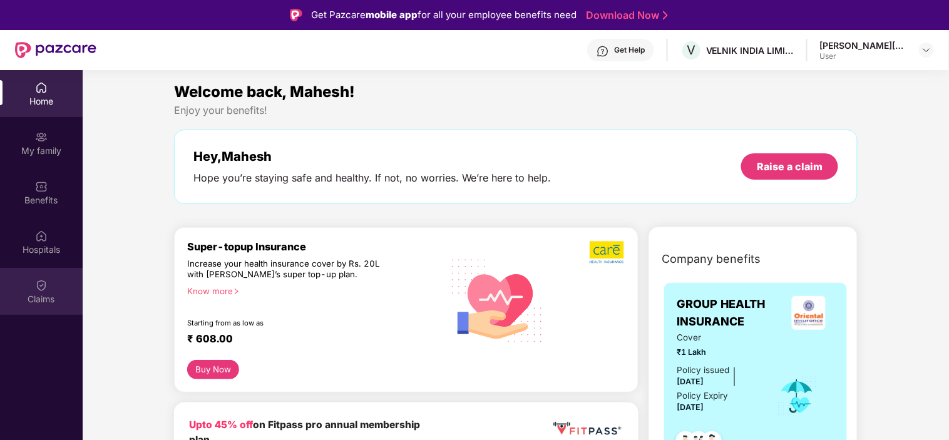
click at [43, 302] on div "Claims" at bounding box center [41, 299] width 83 height 13
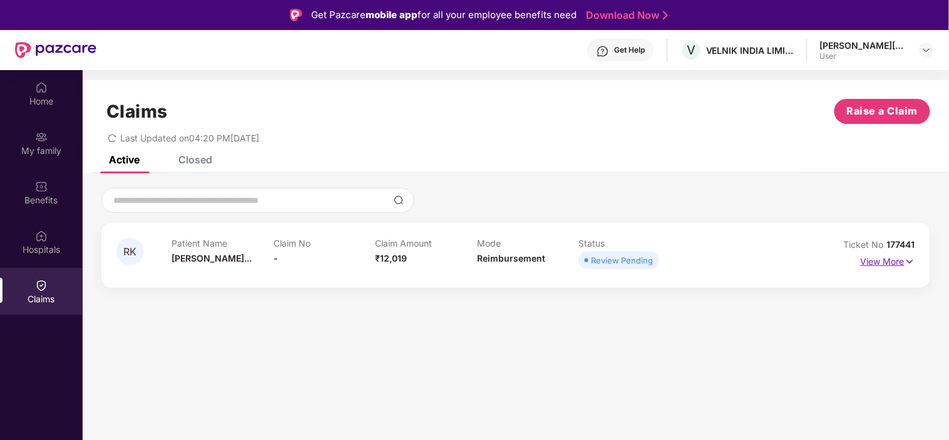
click at [869, 260] on p "View More" at bounding box center [888, 260] width 54 height 17
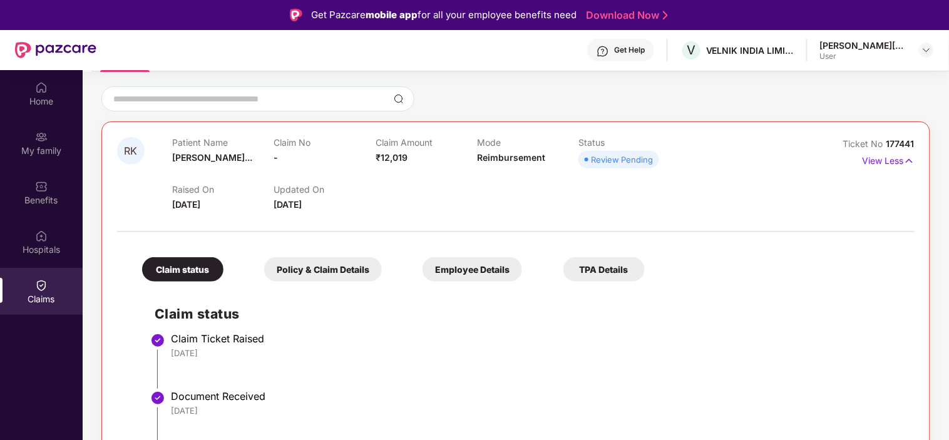
scroll to position [70, 0]
